Goal: Transaction & Acquisition: Purchase product/service

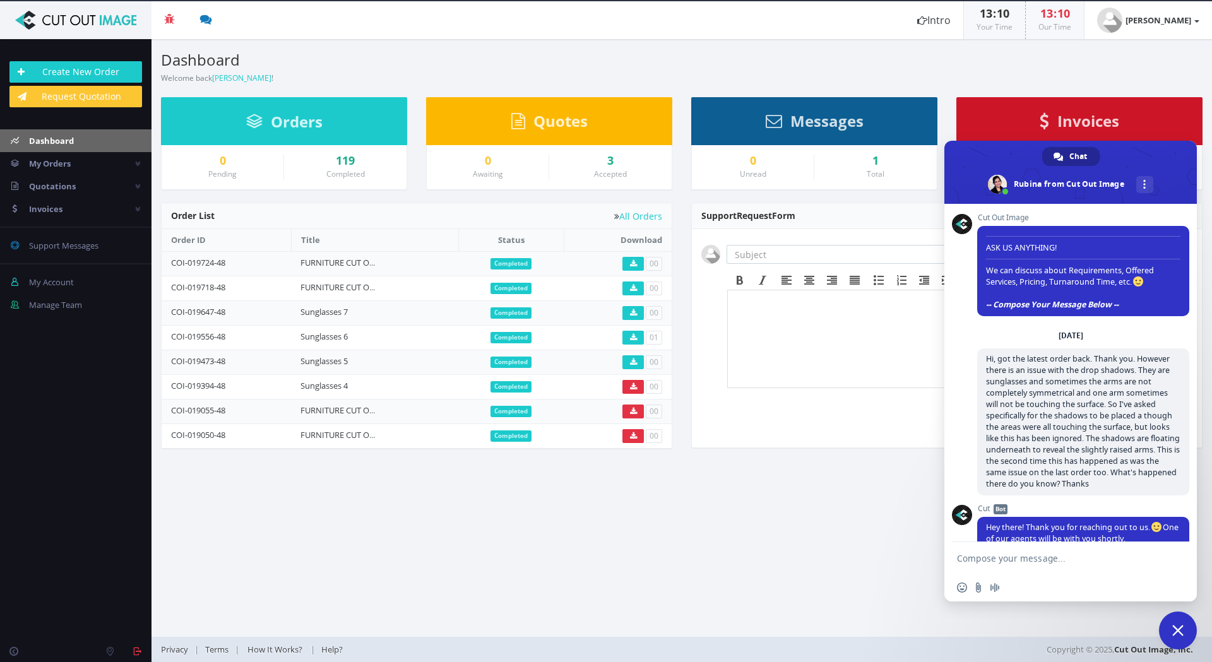
scroll to position [1679, 0]
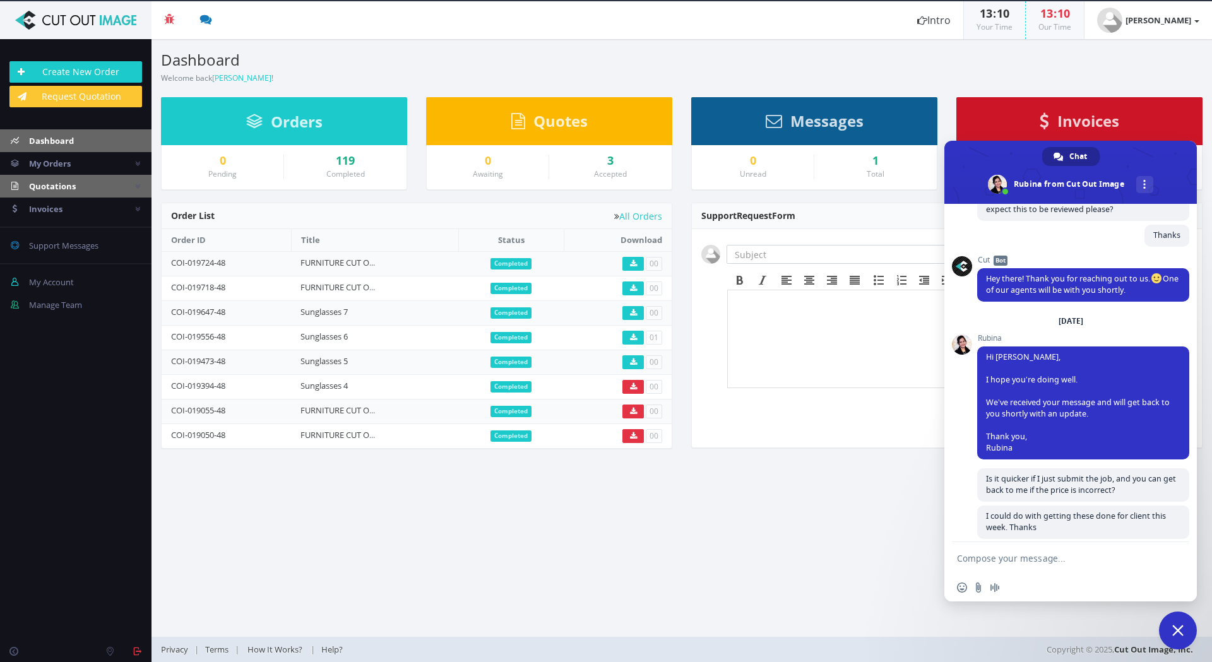
click at [58, 184] on span "Quotations" at bounding box center [52, 186] width 47 height 11
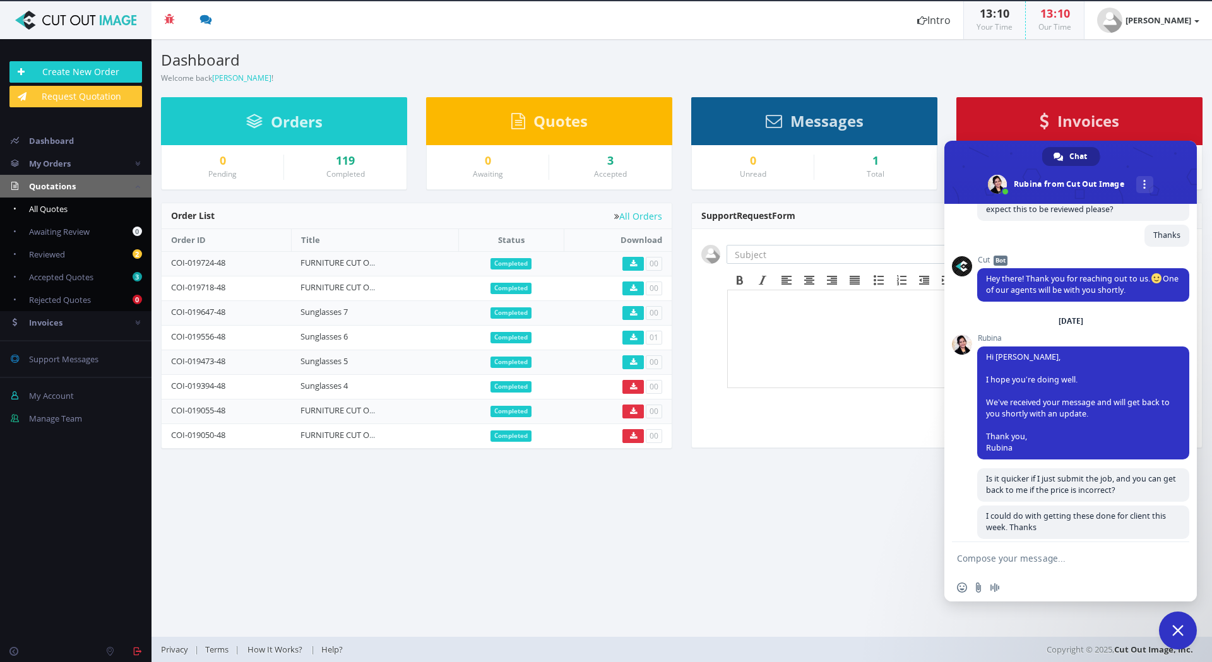
click at [60, 210] on span "All Quotes" at bounding box center [48, 208] width 38 height 11
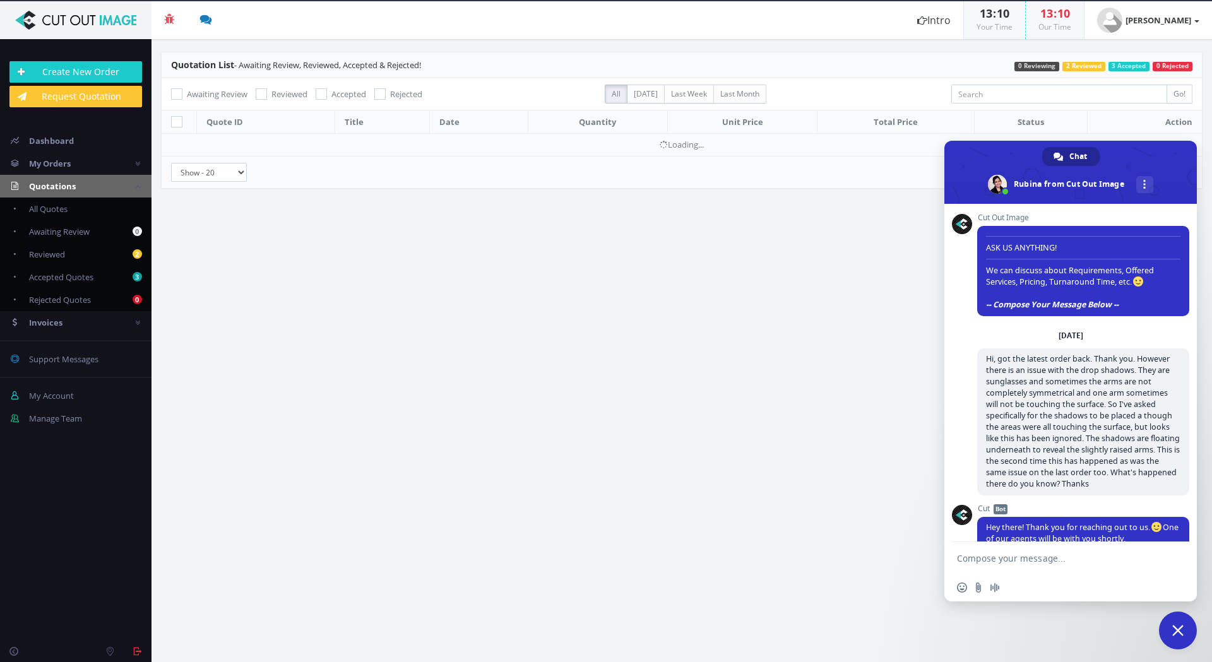
scroll to position [1679, 0]
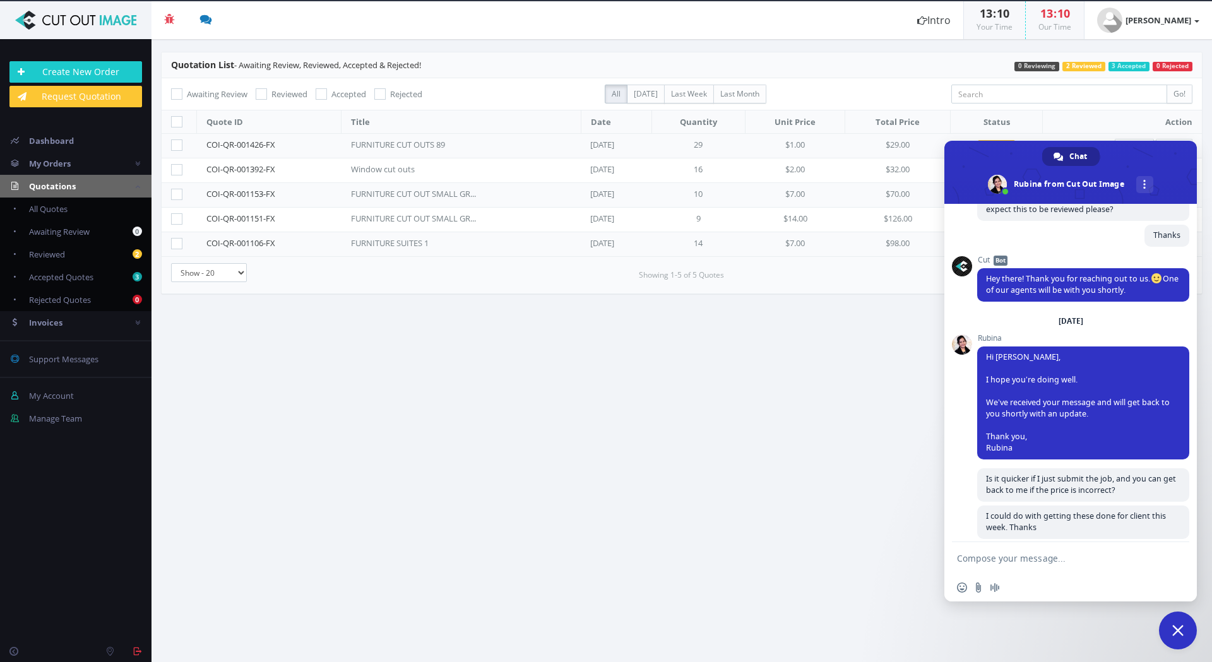
click at [1179, 630] on span "Close chat" at bounding box center [1177, 630] width 11 height 11
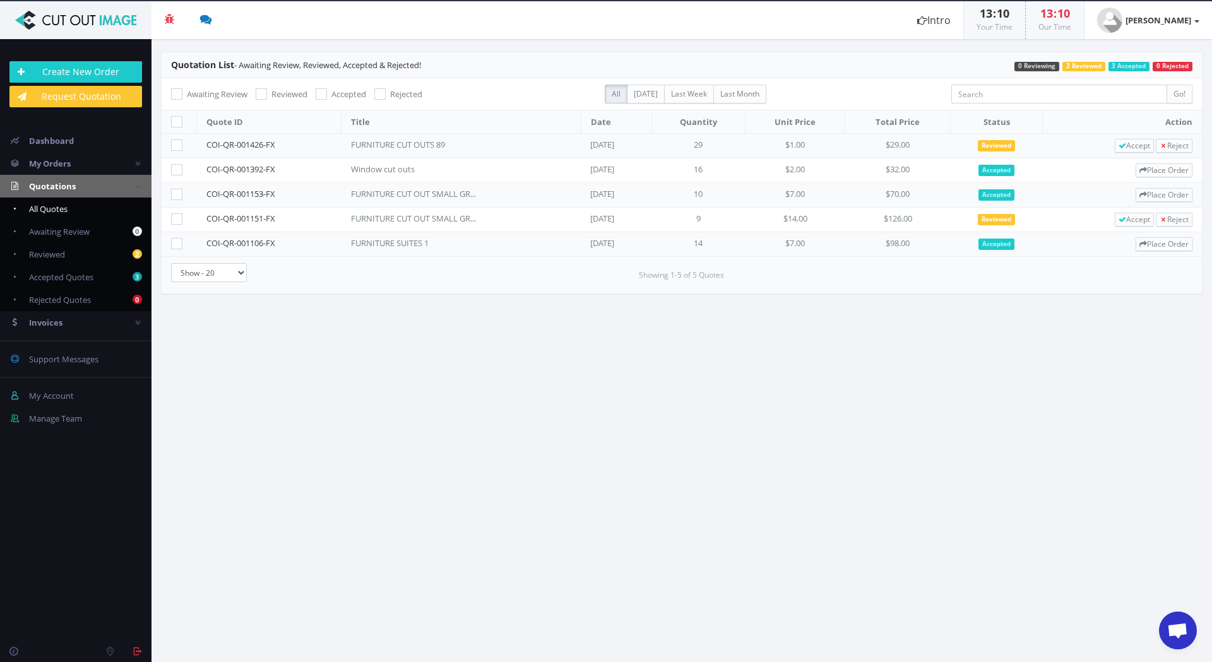
click at [69, 207] on link "All Quotes" at bounding box center [75, 209] width 151 height 23
click at [400, 146] on div "FURNITURE CUT OUTS 89" at bounding box center [414, 145] width 126 height 12
click at [235, 145] on link "COI-QR-001426-FX" at bounding box center [240, 144] width 69 height 11
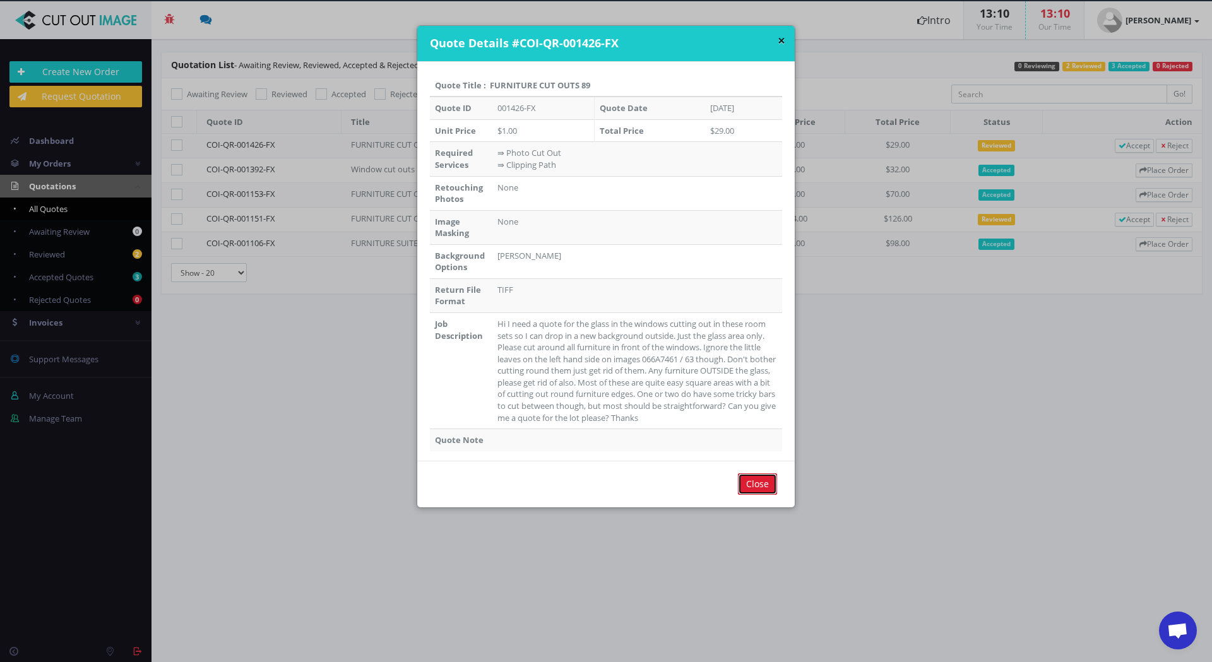
click at [754, 485] on input "Close" at bounding box center [757, 483] width 39 height 21
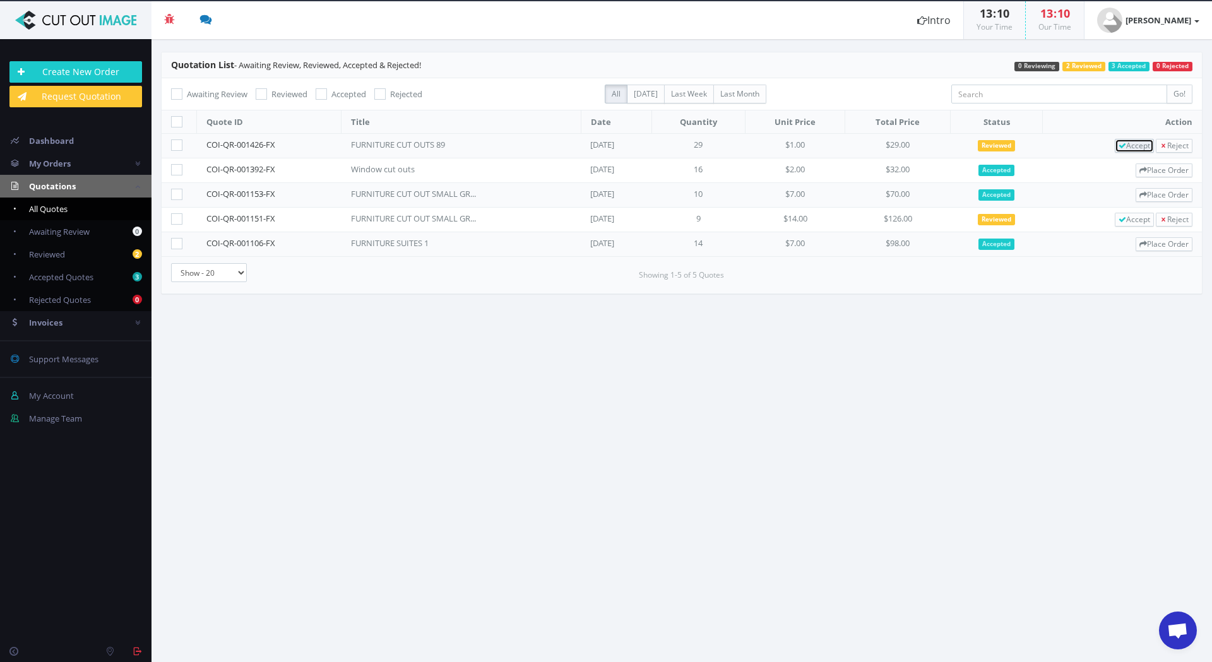
click at [1118, 146] on icon at bounding box center [1122, 146] width 8 height 8
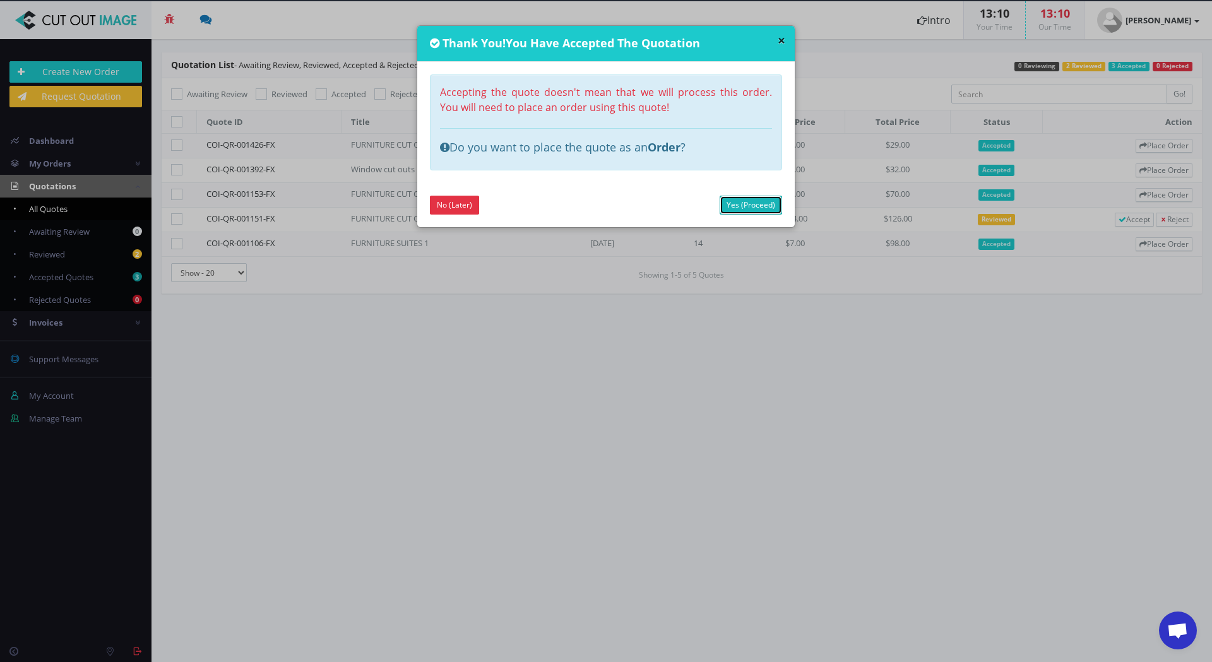
click at [749, 205] on link "Yes (Proceed)" at bounding box center [750, 205] width 62 height 19
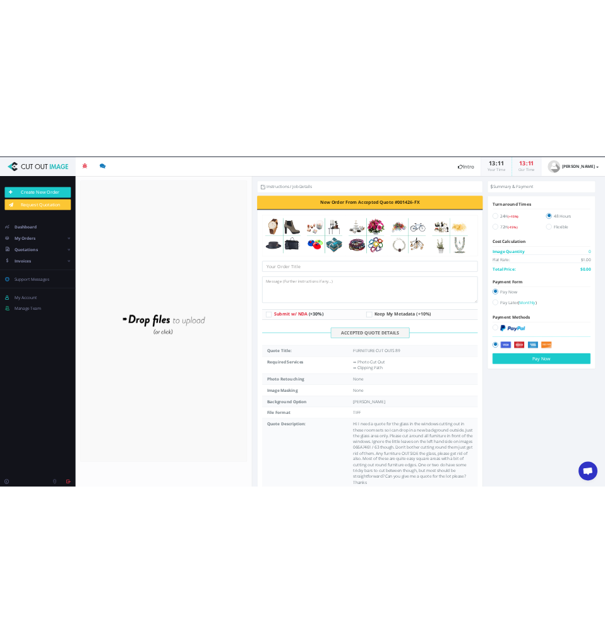
scroll to position [69, 0]
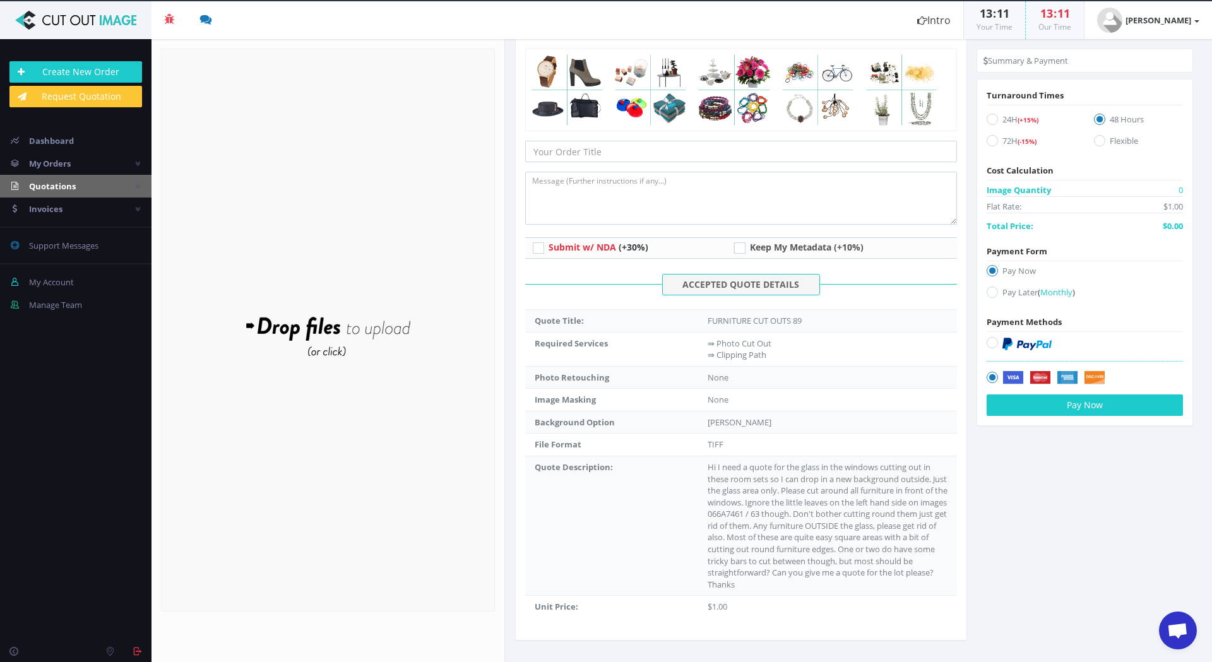
click at [69, 194] on link "Quotations" at bounding box center [75, 186] width 151 height 23
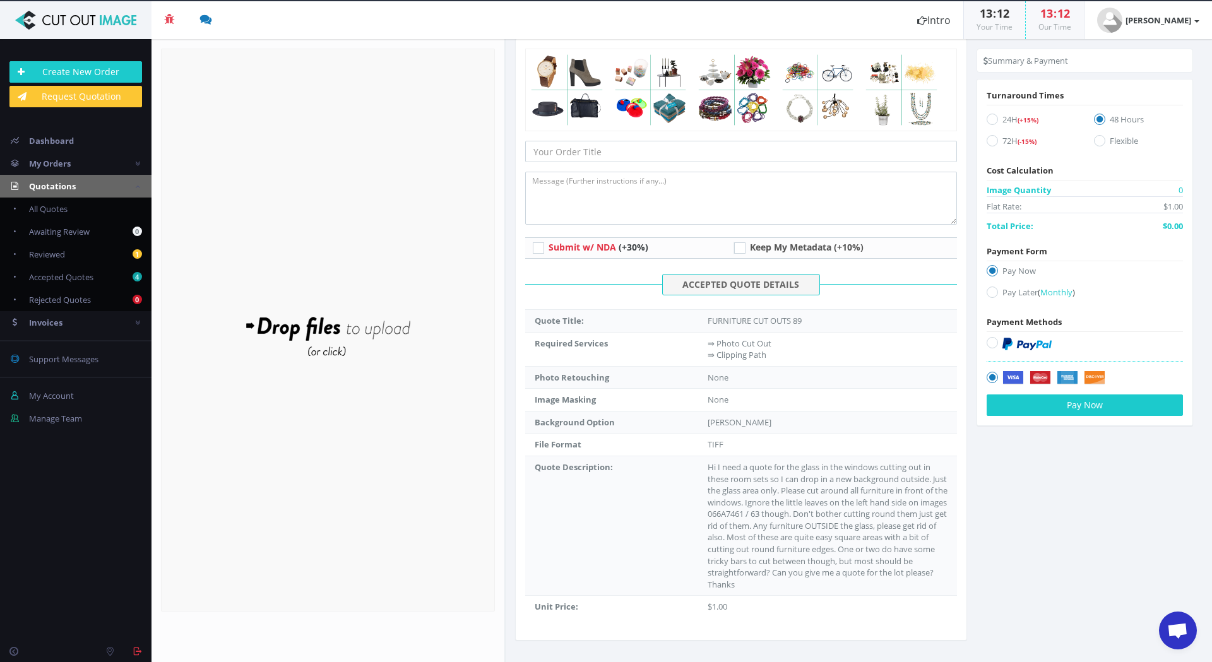
click at [641, 32] on header "Beta 3 You have 0 notifications Order #000148-48 is ready to download 1 minutes…" at bounding box center [606, 20] width 1212 height 38
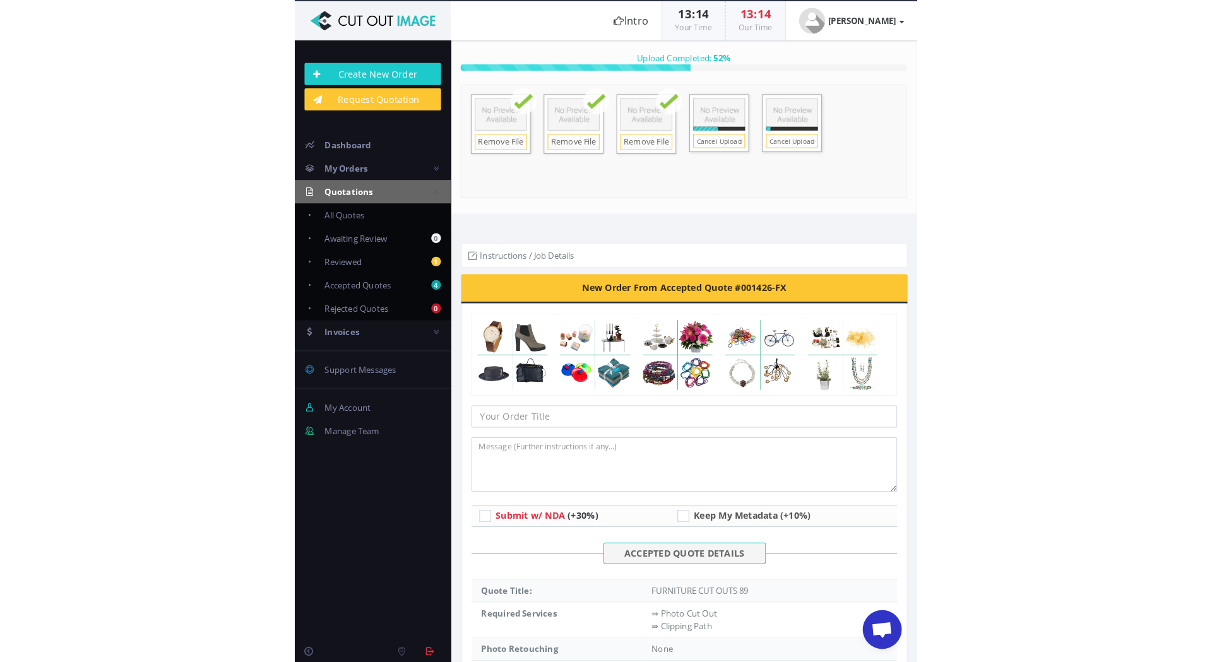
scroll to position [0, 0]
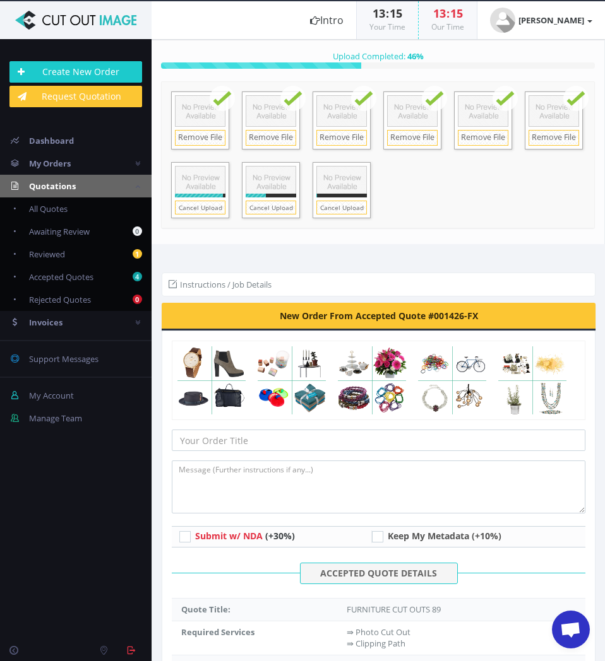
click at [494, 227] on form "Drop files here to upload 32.4 MB 066A7392.JPG Check" at bounding box center [378, 154] width 434 height 147
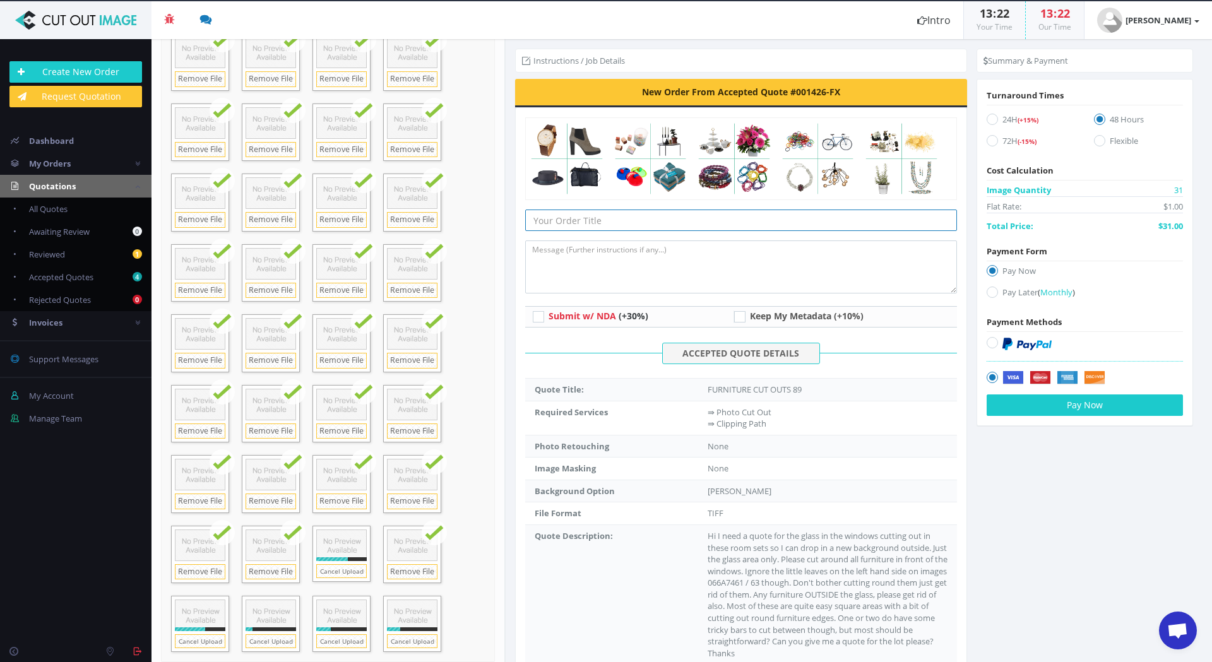
click at [620, 218] on input "text" at bounding box center [741, 220] width 432 height 21
type input "Window Cut Outs"
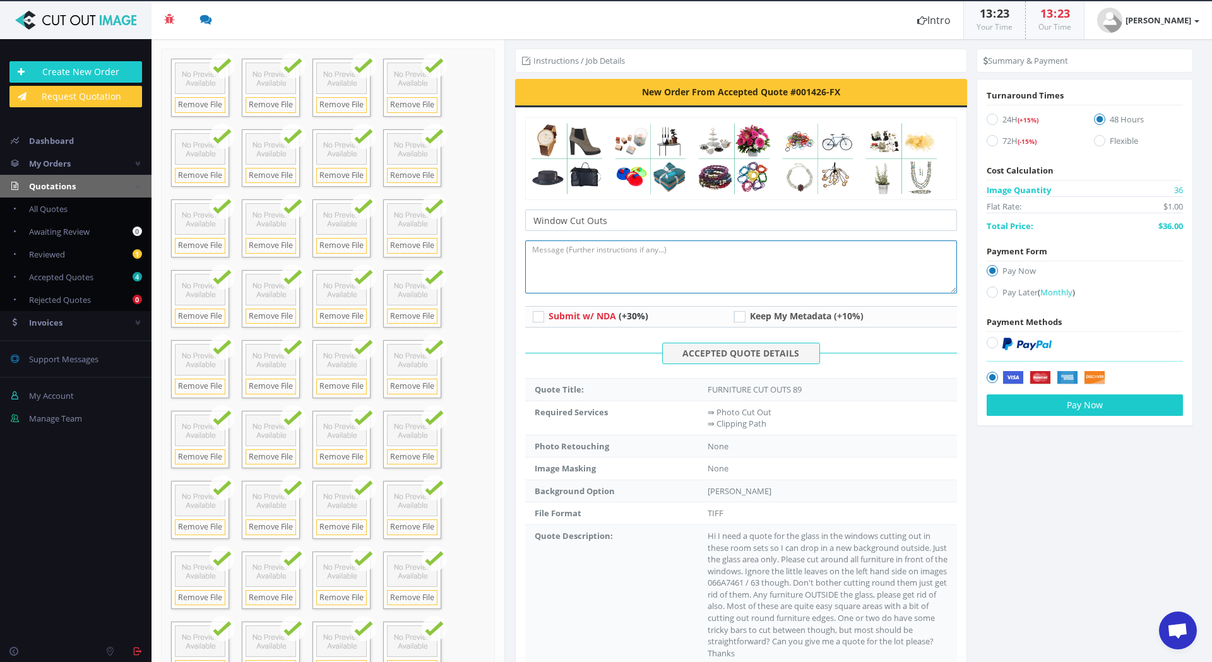
click at [768, 263] on textarea at bounding box center [741, 266] width 432 height 53
type textarea "See description. Thanks"
click at [1108, 408] on button "Pay Now" at bounding box center [1084, 404] width 196 height 21
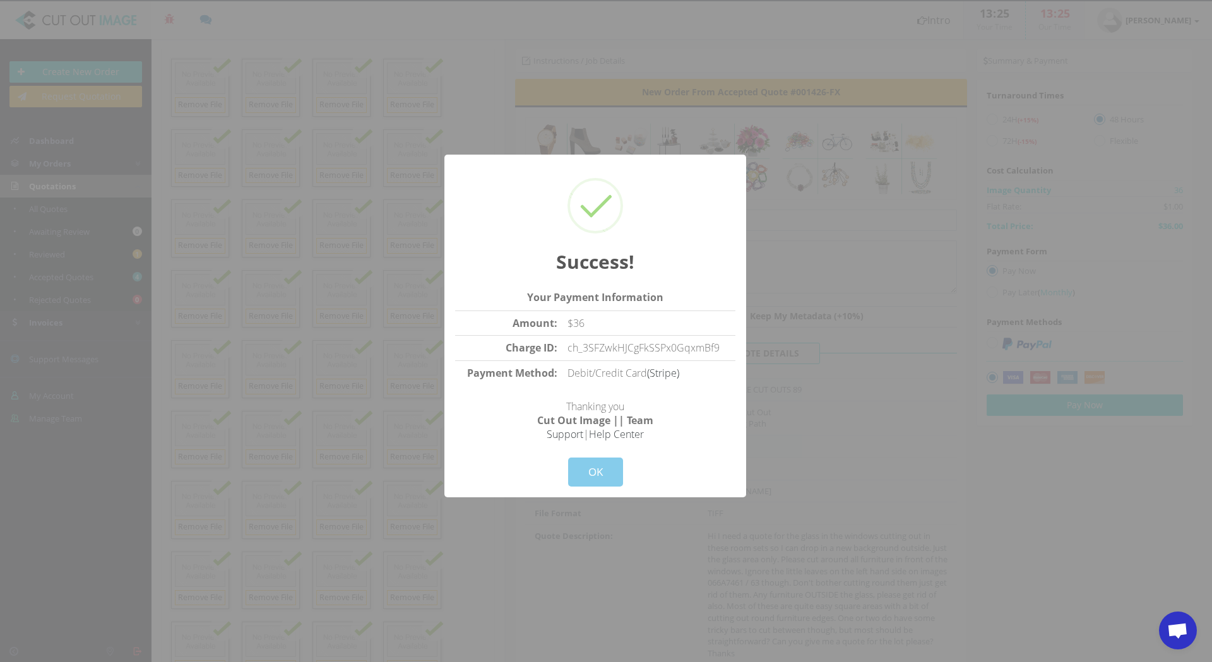
click at [608, 470] on button "OK" at bounding box center [595, 472] width 55 height 29
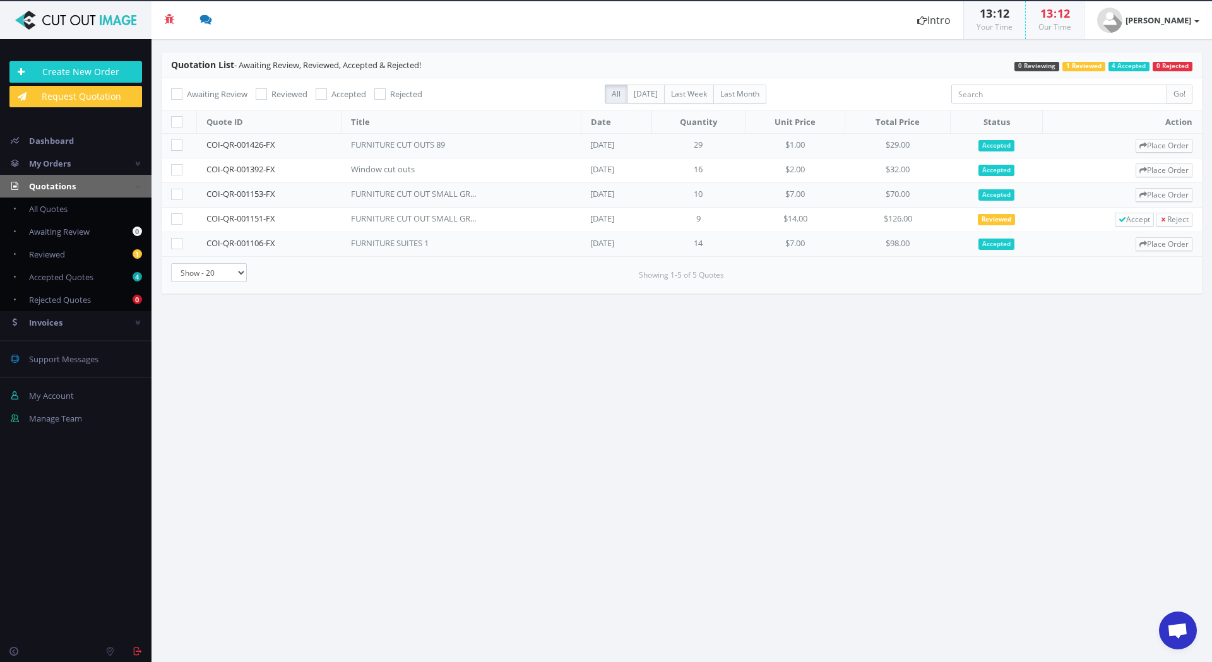
scroll to position [1679, 0]
click at [248, 145] on link "COI-QR-001426-FX" at bounding box center [240, 144] width 69 height 11
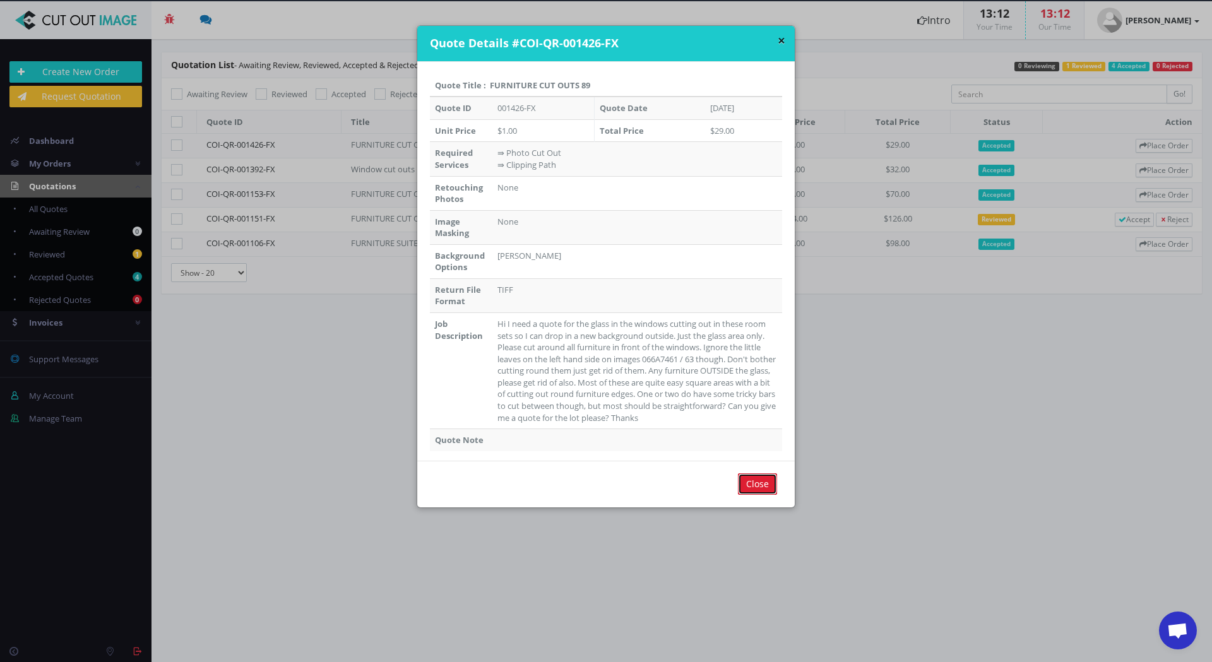
click at [755, 485] on input "Close" at bounding box center [757, 483] width 39 height 21
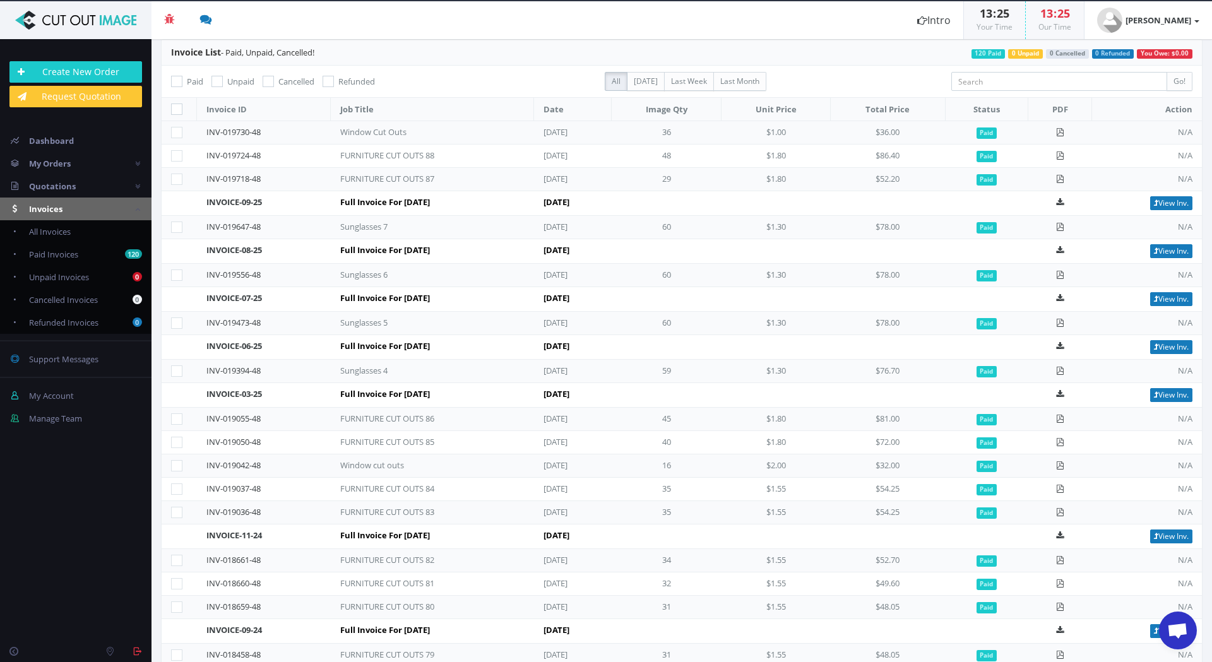
scroll to position [1679, 0]
click at [52, 143] on span "Dashboard" at bounding box center [51, 140] width 45 height 11
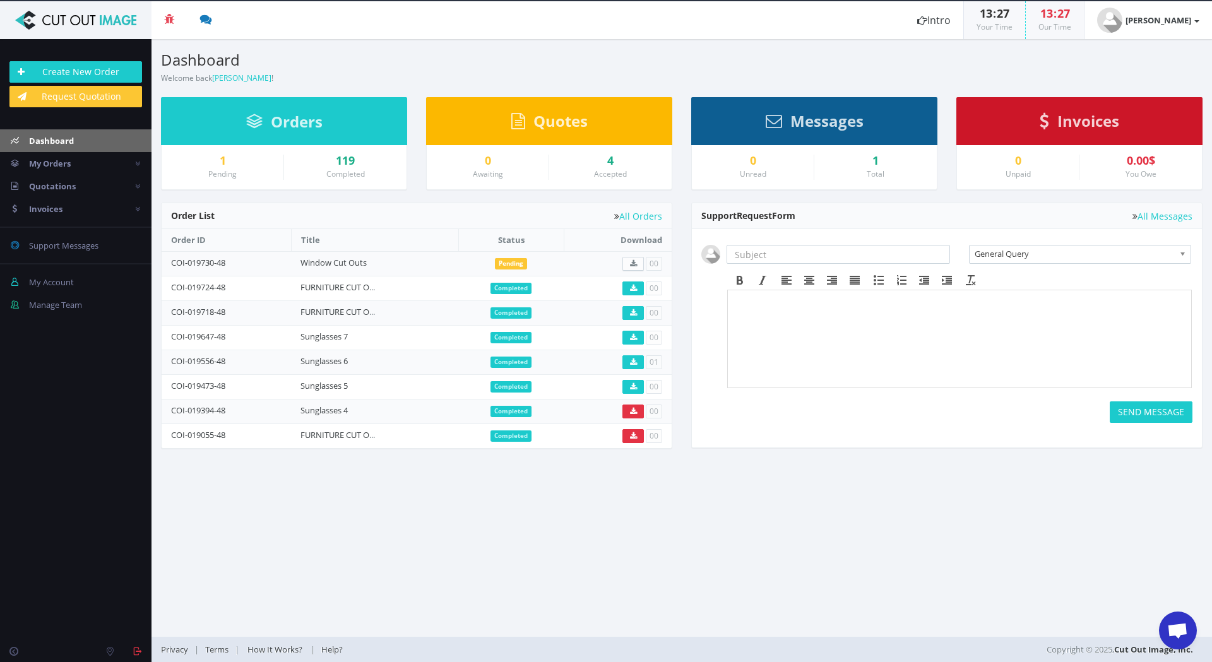
scroll to position [1679, 0]
